Goal: Find specific page/section: Find specific page/section

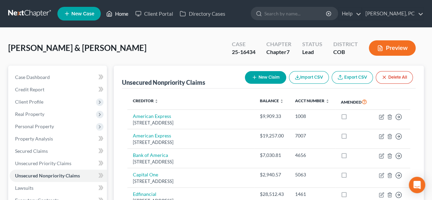
click at [126, 13] on link "Home" at bounding box center [117, 14] width 29 height 12
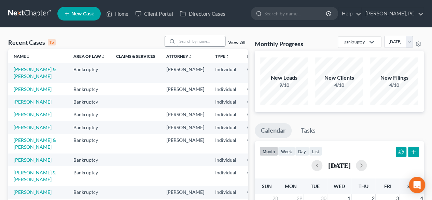
click at [185, 40] on input "search" at bounding box center [201, 41] width 48 height 10
click at [184, 42] on input "search" at bounding box center [201, 41] width 48 height 10
click at [183, 43] on input "search" at bounding box center [201, 41] width 48 height 10
type input "[PERSON_NAME]"
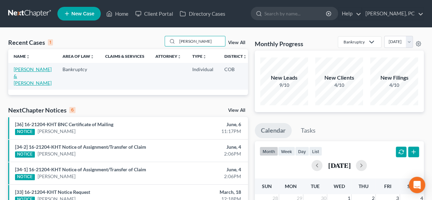
click at [24, 75] on link "[PERSON_NAME] & [PERSON_NAME]" at bounding box center [33, 75] width 38 height 19
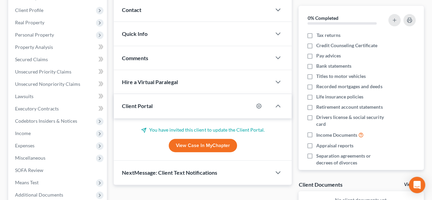
scroll to position [103, 0]
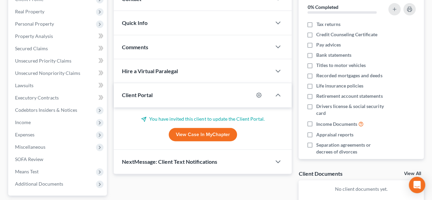
click at [200, 132] on link "View Case in MyChapter" at bounding box center [203, 135] width 68 height 14
